Goal: Book appointment/travel/reservation

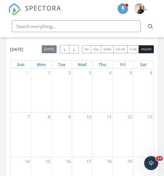
scroll to position [610, 0]
click at [75, 52] on button "button" at bounding box center [74, 49] width 10 height 8
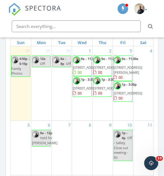
scroll to position [655, 0]
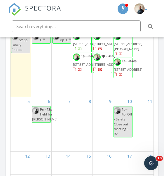
click at [42, 151] on div "6 9a - 12p Held for Brett M" at bounding box center [41, 124] width 20 height 54
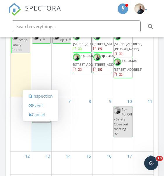
click at [45, 96] on link "Inspection" at bounding box center [41, 95] width 30 height 9
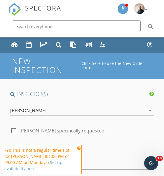
click at [82, 152] on div "Date/Time" at bounding box center [82, 151] width 148 height 10
click at [78, 150] on icon at bounding box center [79, 148] width 4 height 4
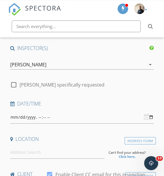
scroll to position [48, 0]
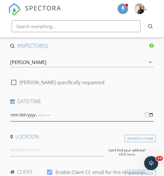
click at [104, 118] on input "datetime-local" at bounding box center [82, 115] width 144 height 13
type input "[DATE]T09:00"
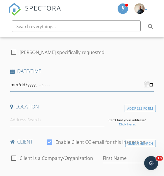
scroll to position [78, 0]
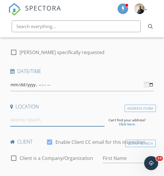
click at [63, 116] on input at bounding box center [57, 119] width 94 height 13
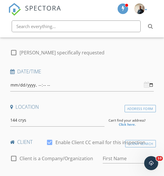
type input "144 Crystal Green Drive, Okotoks, AB, Canada"
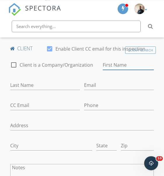
click at [132, 68] on input "First Name" at bounding box center [128, 65] width 51 height 10
type input "[PERSON_NAME]"
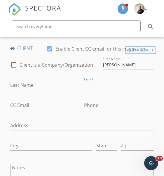
click at [37, 80] on input "Last Name" at bounding box center [45, 85] width 70 height 10
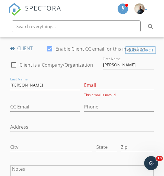
type input "[PERSON_NAME]"
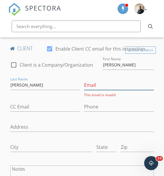
click at [88, 88] on input "Email" at bounding box center [119, 85] width 70 height 10
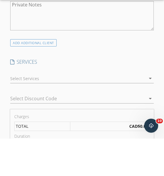
scroll to position [470, 0]
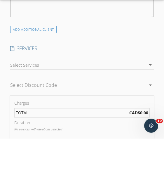
type input "[EMAIL_ADDRESS][DOMAIN_NAME]"
click at [119, 97] on div at bounding box center [77, 101] width 135 height 9
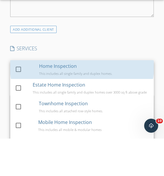
scroll to position [507, 0]
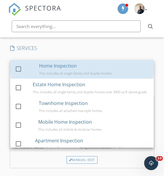
click at [83, 62] on div "Home Inspection This includes all single family and duplex homes." at bounding box center [94, 69] width 110 height 19
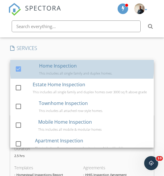
click at [110, 45] on h4 "SERVICES" at bounding box center [82, 48] width 144 height 6
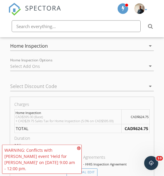
scroll to position [582, 0]
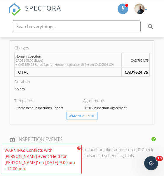
click at [78, 150] on icon at bounding box center [79, 148] width 4 height 4
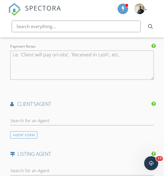
scroll to position [749, 0]
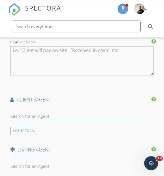
click at [76, 111] on input "text" at bounding box center [82, 116] width 144 height 10
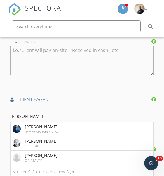
type input "Brett m"
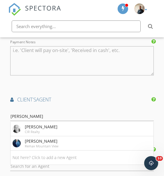
click at [94, 122] on li "Brett Murrell CIR Realty" at bounding box center [82, 129] width 143 height 14
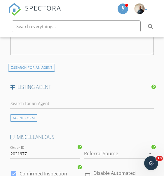
click at [135, 148] on div at bounding box center [110, 152] width 53 height 9
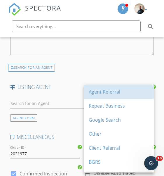
click at [134, 93] on div "Agent Referral" at bounding box center [119, 91] width 60 height 7
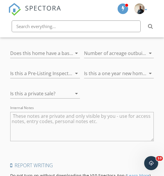
scroll to position [1152, 0]
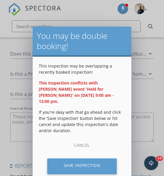
click at [102, 160] on div "Save Inspection" at bounding box center [82, 166] width 70 height 16
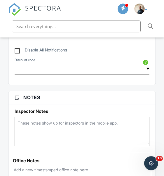
scroll to position [440, 0]
